Goal: Task Accomplishment & Management: Manage account settings

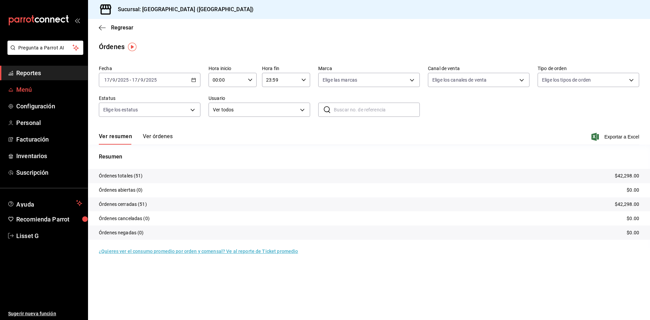
click at [35, 88] on span "Menú" at bounding box center [49, 89] width 66 height 9
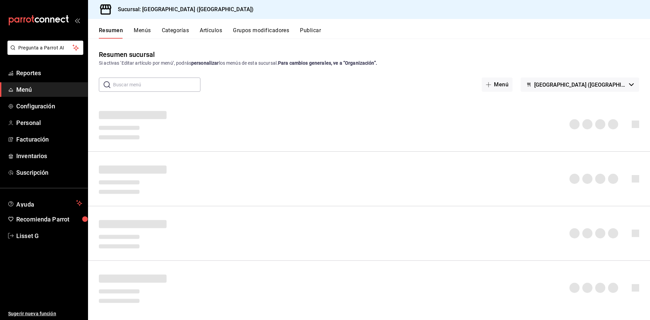
click at [218, 31] on button "Artículos" at bounding box center [211, 33] width 22 height 12
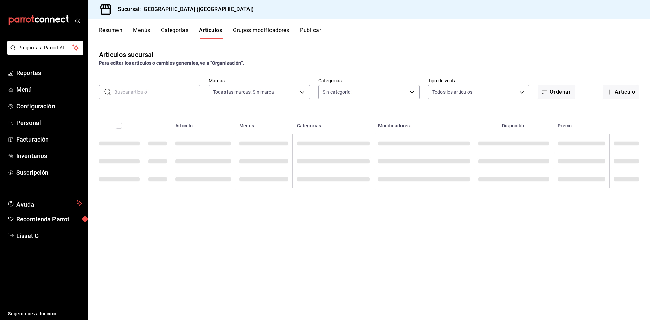
type input "c5b0ed81-af66-4c2d-afb4-f59aa1ecca2b"
click at [157, 87] on input "text" at bounding box center [157, 92] width 86 height 14
type input "LIQUI"
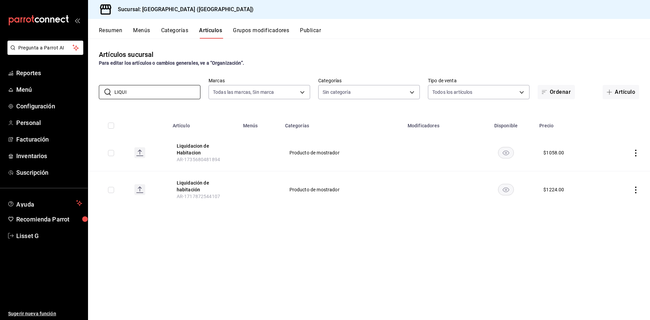
click at [637, 155] on icon "actions" at bounding box center [635, 153] width 7 height 7
click at [616, 165] on span "Editar" at bounding box center [615, 168] width 18 height 7
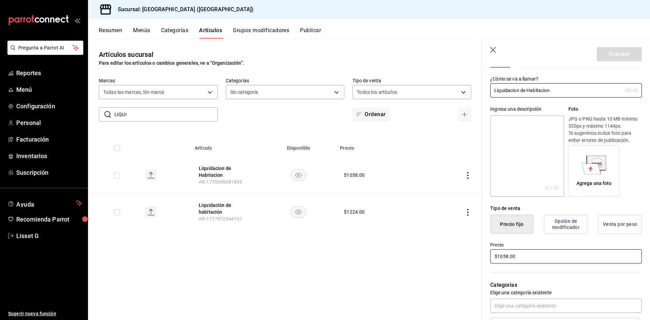
scroll to position [63, 0]
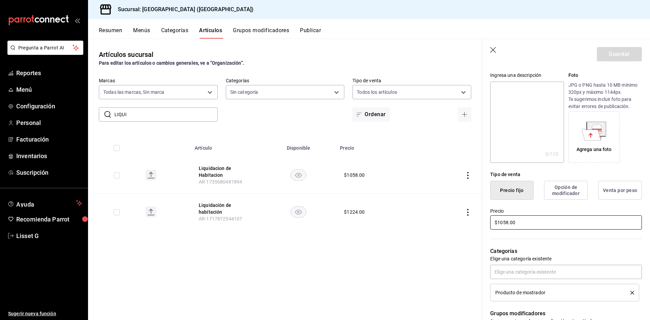
drag, startPoint x: 508, startPoint y: 222, endPoint x: 535, endPoint y: 228, distance: 27.4
click at [509, 222] on input "$1058.00" at bounding box center [566, 222] width 152 height 14
type input "$1.00"
type input "$3710.00"
click at [612, 48] on button "Guardar" at bounding box center [619, 54] width 45 height 14
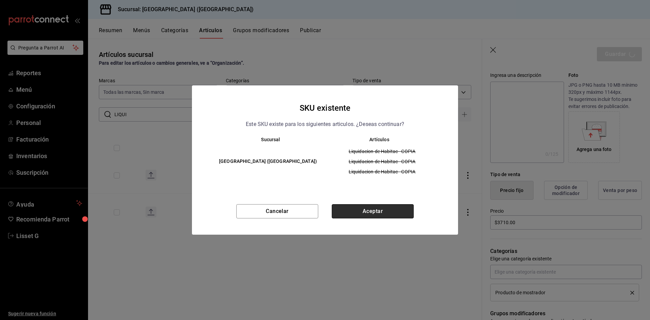
click at [374, 213] on button "Aceptar" at bounding box center [373, 211] width 82 height 14
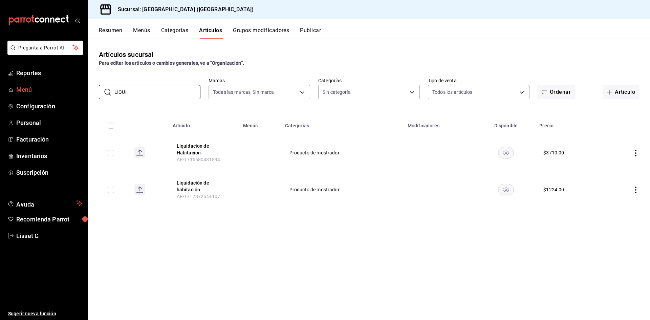
drag, startPoint x: 158, startPoint y: 93, endPoint x: 57, endPoint y: 89, distance: 101.3
click at [57, 89] on div "Pregunta a Parrot AI Reportes Menú Configuración Personal Facturación Inventari…" at bounding box center [325, 160] width 650 height 320
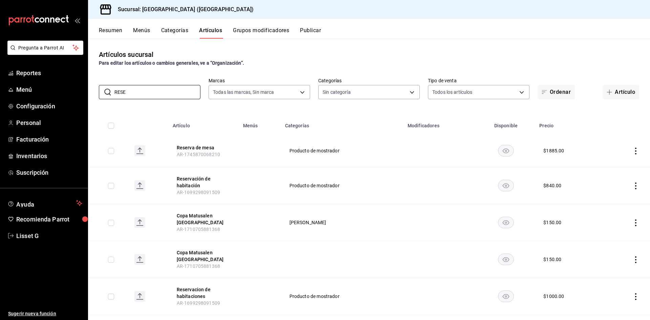
type input "RESE"
click at [632, 150] on icon "actions" at bounding box center [635, 151] width 7 height 7
click at [607, 162] on li "Editar" at bounding box center [604, 166] width 41 height 14
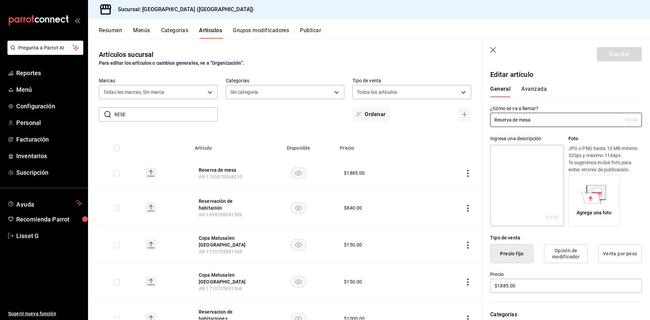
scroll to position [102, 0]
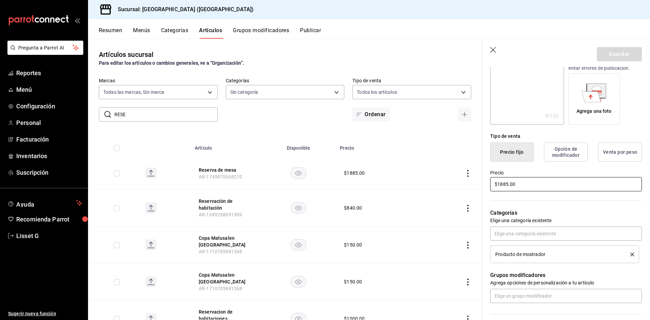
drag, startPoint x: 505, startPoint y: 185, endPoint x: 508, endPoint y: 188, distance: 4.3
click at [505, 185] on input "$1885.00" at bounding box center [566, 184] width 152 height 14
type input "$1855.00"
click at [619, 50] on button "Guardar" at bounding box center [619, 54] width 45 height 14
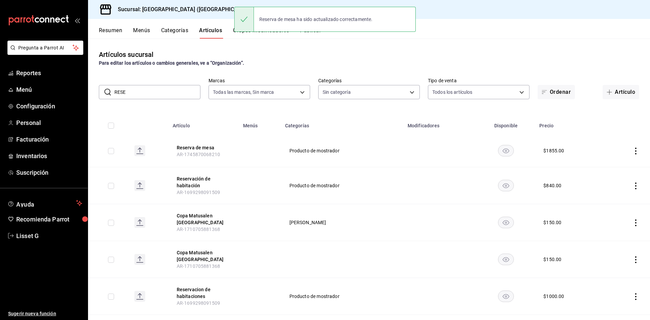
click at [320, 39] on div "Artículos sucursal Para editar los artículos o cambios generales, ve a “Organiz…" at bounding box center [369, 179] width 562 height 281
click at [314, 34] on div "Reserva de mesa ha sido actualizado correctamente." at bounding box center [324, 19] width 181 height 29
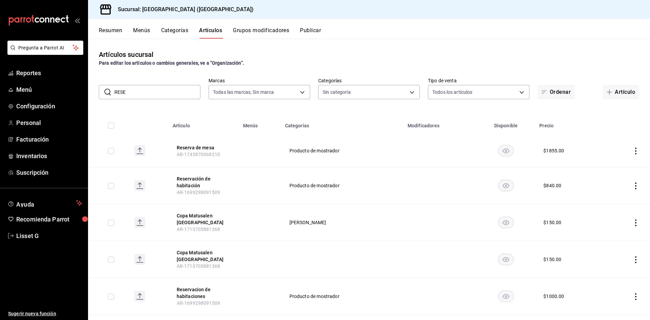
click at [315, 36] on button "Publicar" at bounding box center [310, 33] width 21 height 12
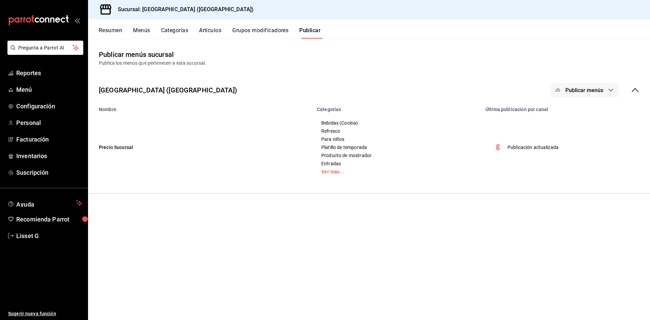
click at [607, 88] on button "Publicar menús" at bounding box center [584, 90] width 68 height 14
click at [589, 114] on span "Punto de venta" at bounding box center [594, 112] width 32 height 7
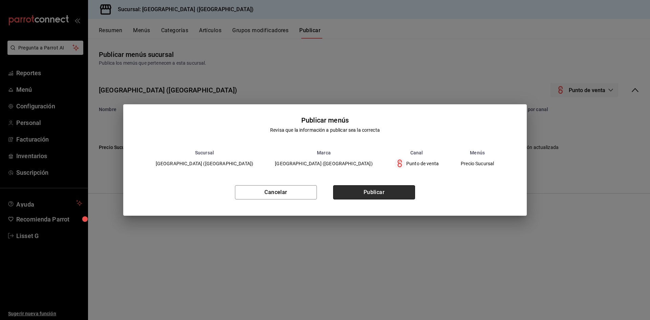
click at [364, 186] on button "Publicar" at bounding box center [374, 192] width 82 height 14
